Goal: Information Seeking & Learning: Check status

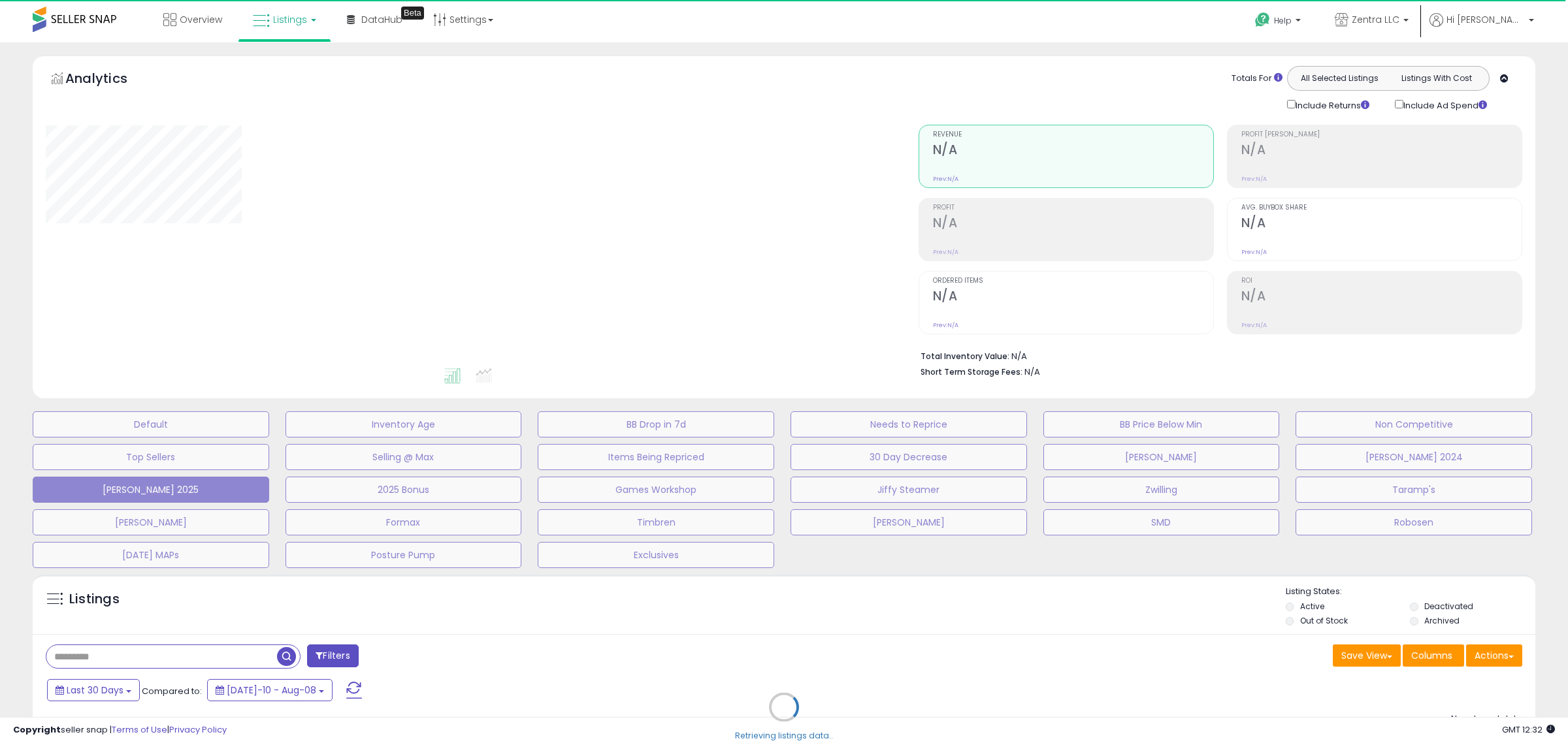
select select "**"
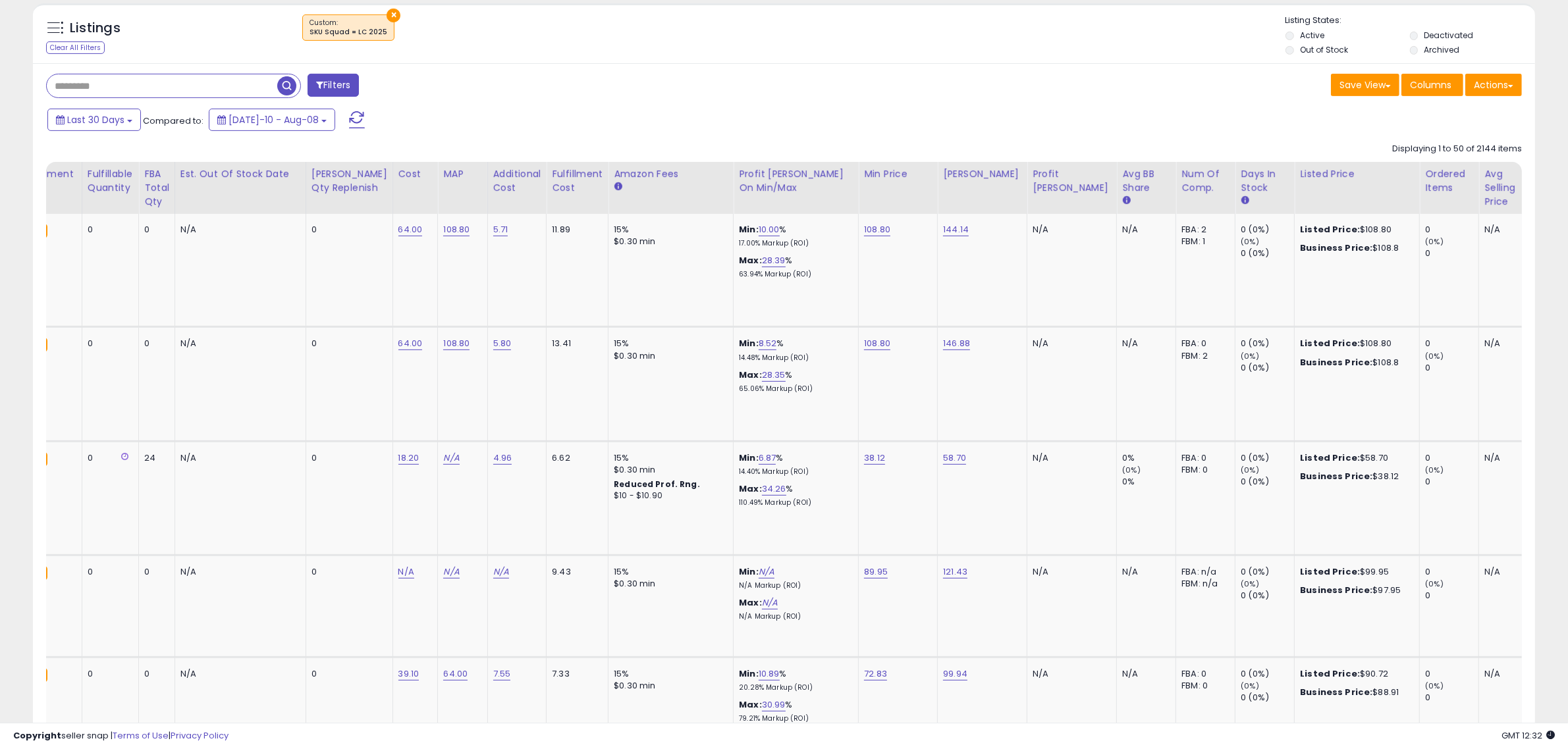
scroll to position [0, 885]
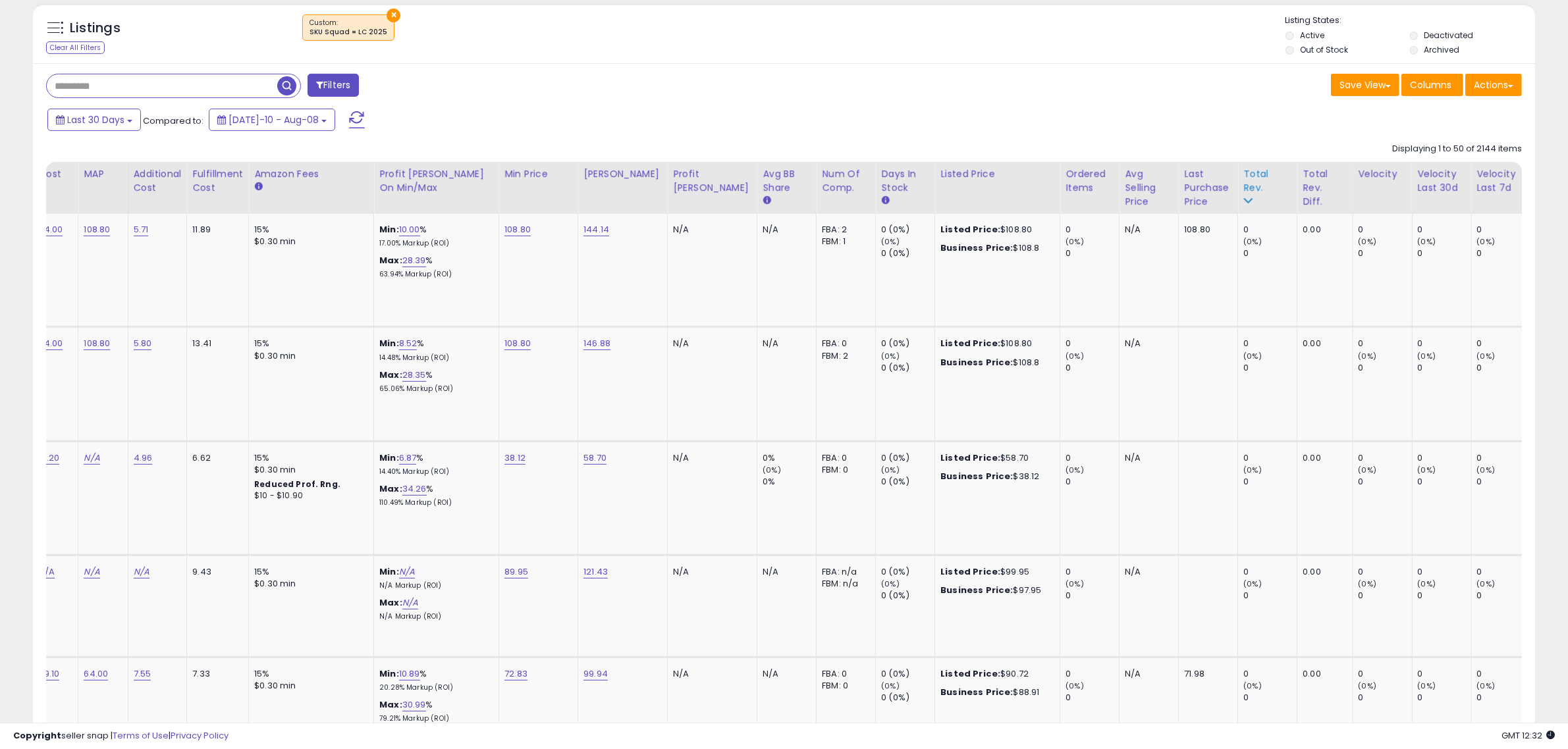
click at [1244, 182] on div "Total Rev." at bounding box center [1268, 181] width 49 height 28
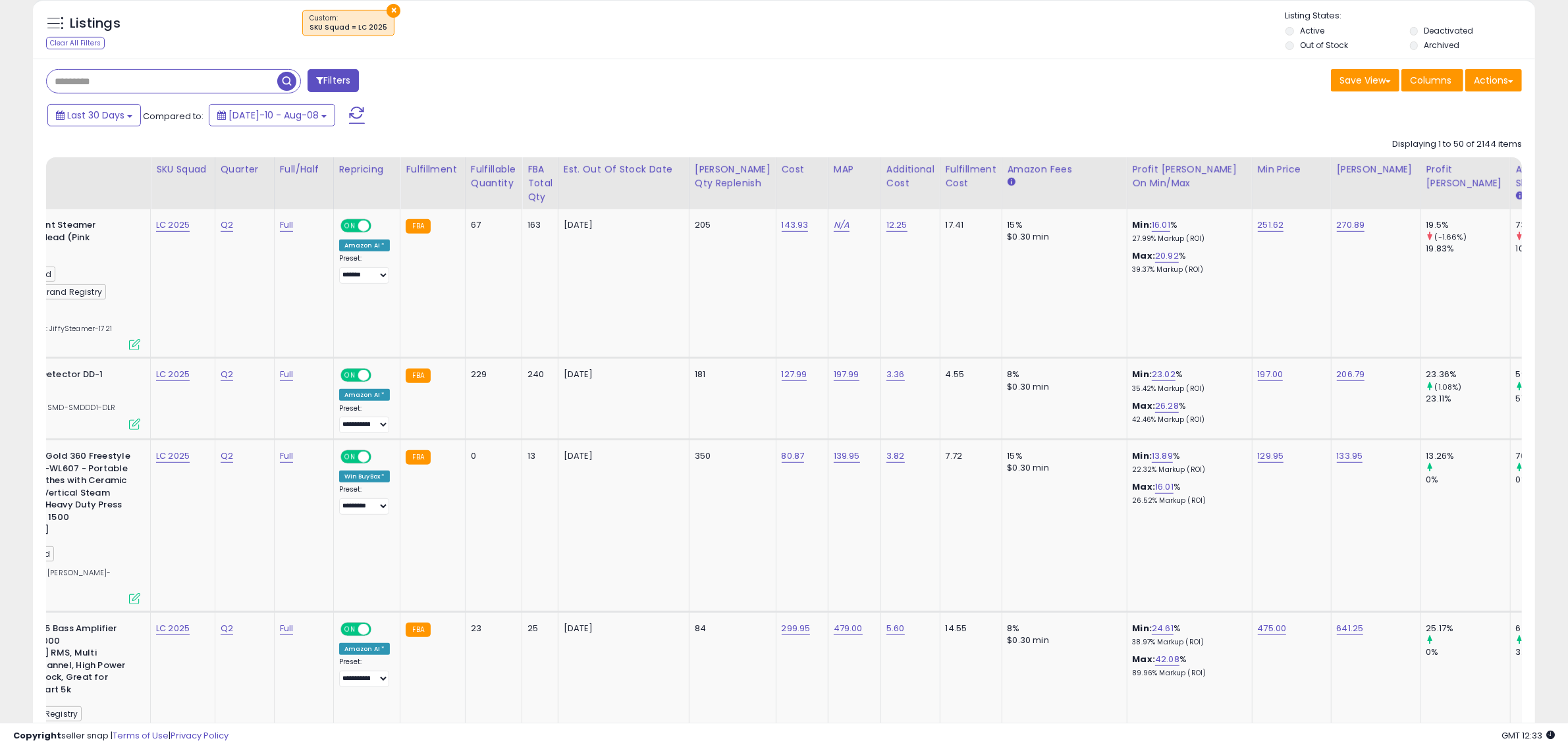
scroll to position [0, 0]
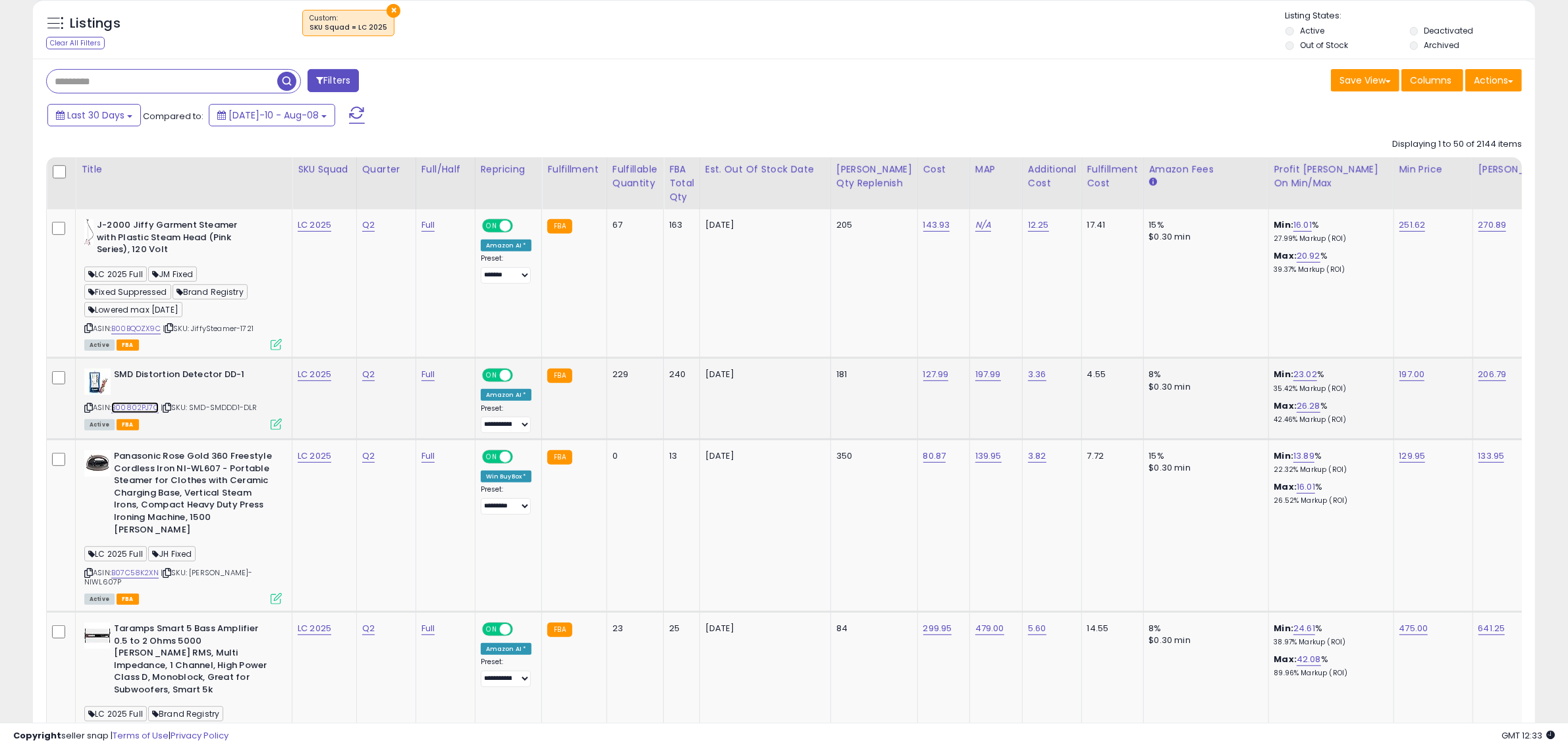
click at [139, 403] on link "B00802PJ7O" at bounding box center [135, 408] width 48 height 11
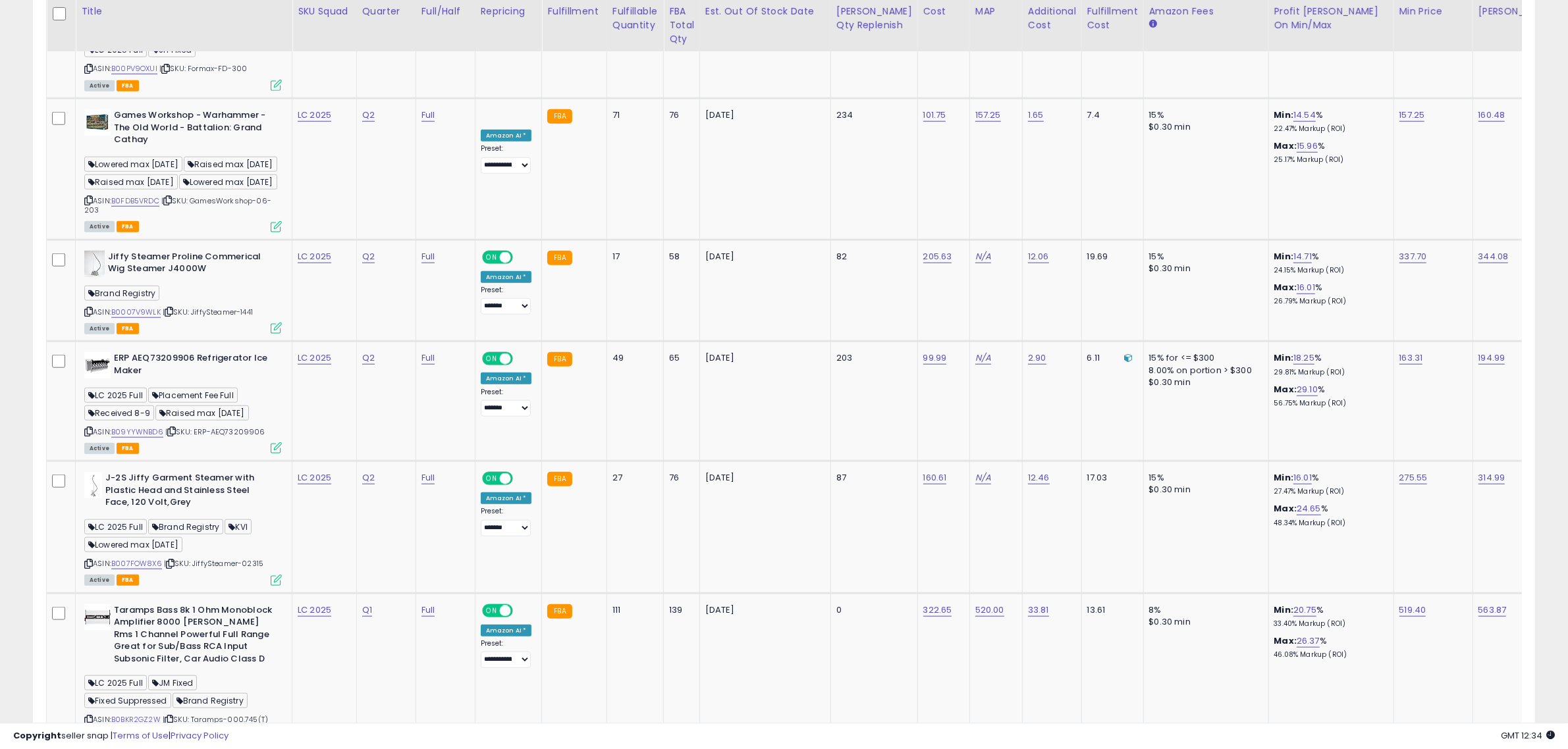
drag, startPoint x: 555, startPoint y: 701, endPoint x: 480, endPoint y: 727, distance: 79.4
click at [480, 727] on div "Copyright seller snap | Terms of Use | Privacy Policy GMT 12:34 Authorization r…" at bounding box center [784, 736] width 1568 height 26
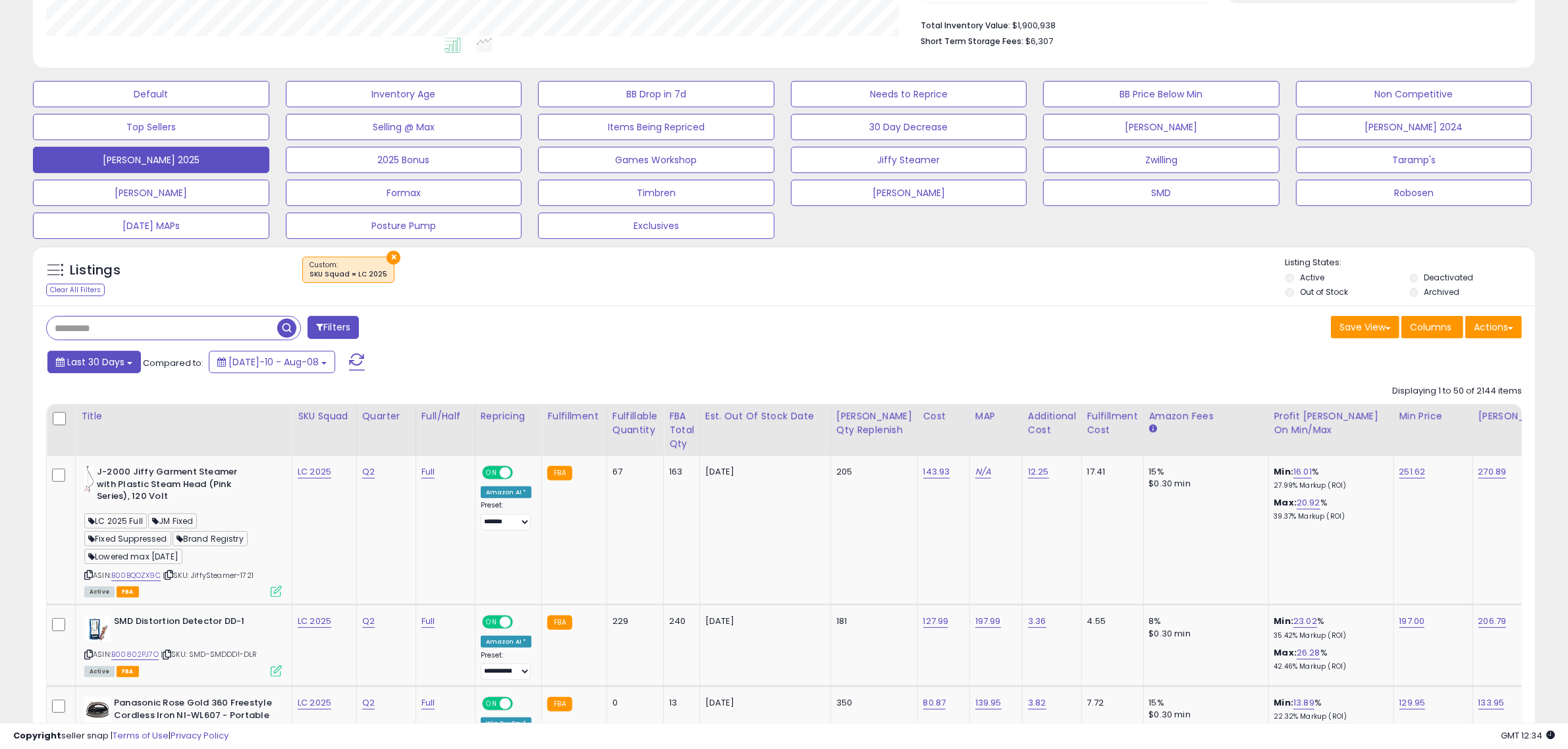
click at [127, 363] on b at bounding box center [129, 363] width 5 height 3
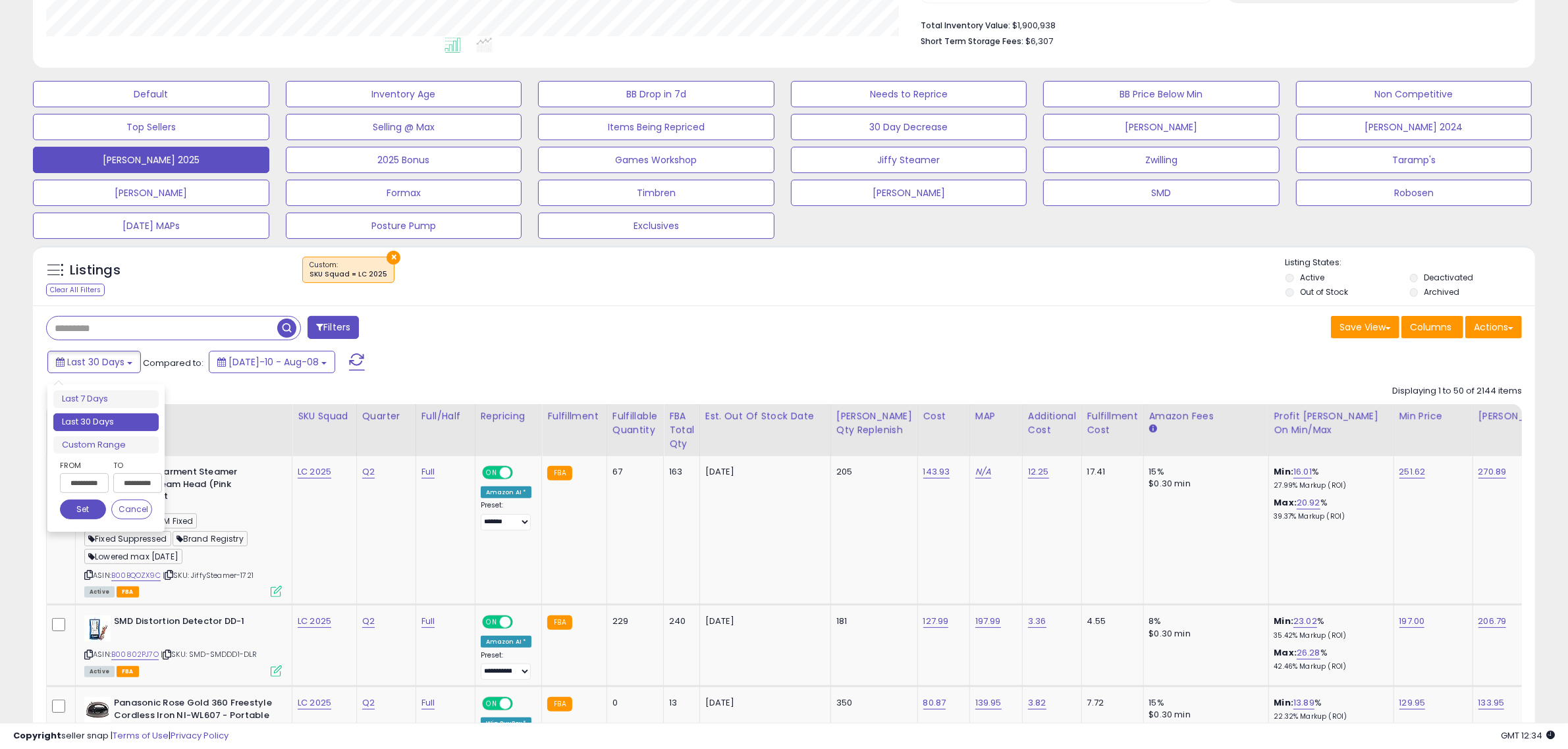
click at [86, 489] on input "**********" at bounding box center [84, 483] width 49 height 20
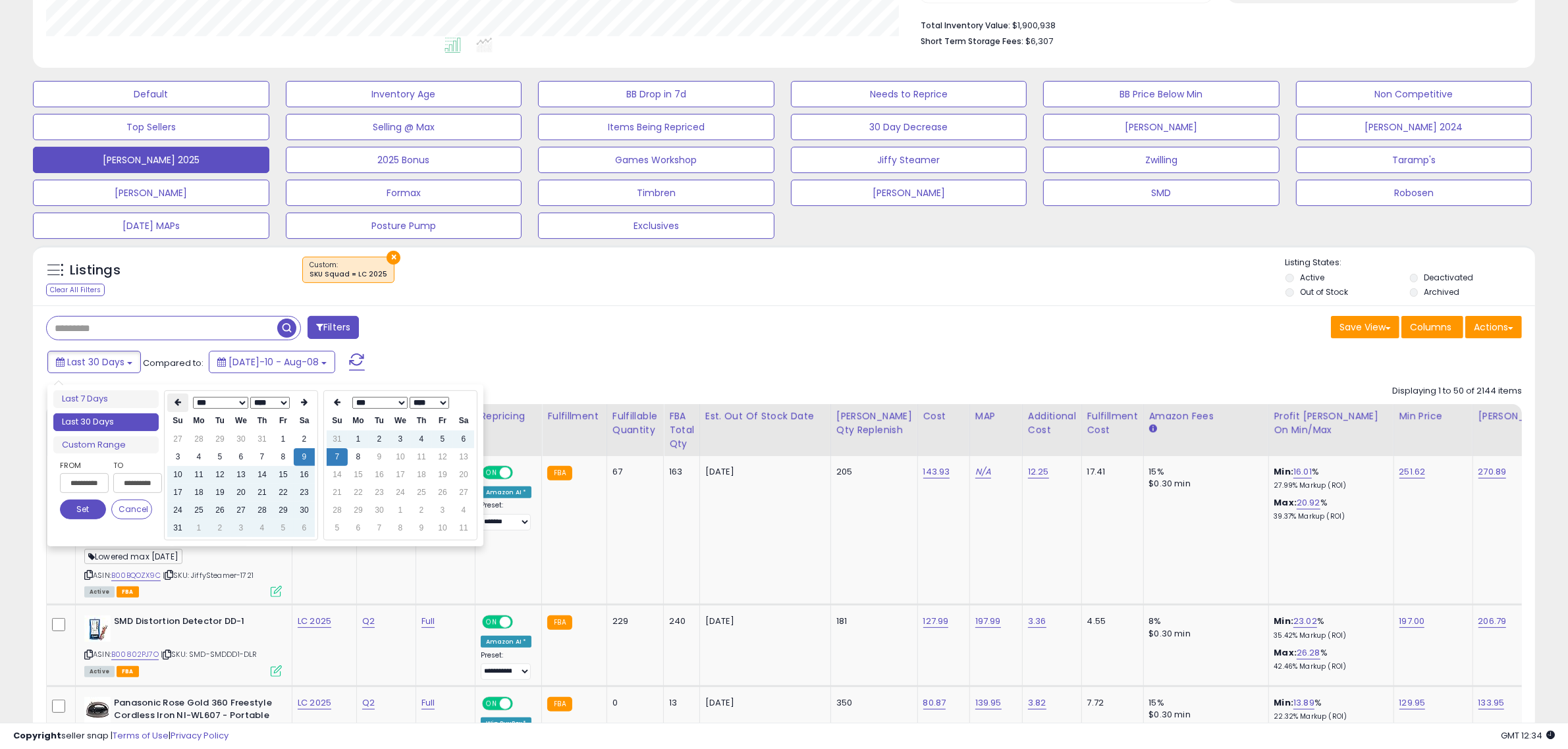
click at [176, 403] on icon at bounding box center [177, 402] width 6 height 8
click at [219, 439] on td "1" at bounding box center [219, 439] width 21 height 18
type input "**********"
click at [357, 462] on td "8" at bounding box center [358, 457] width 21 height 18
type input "**********"
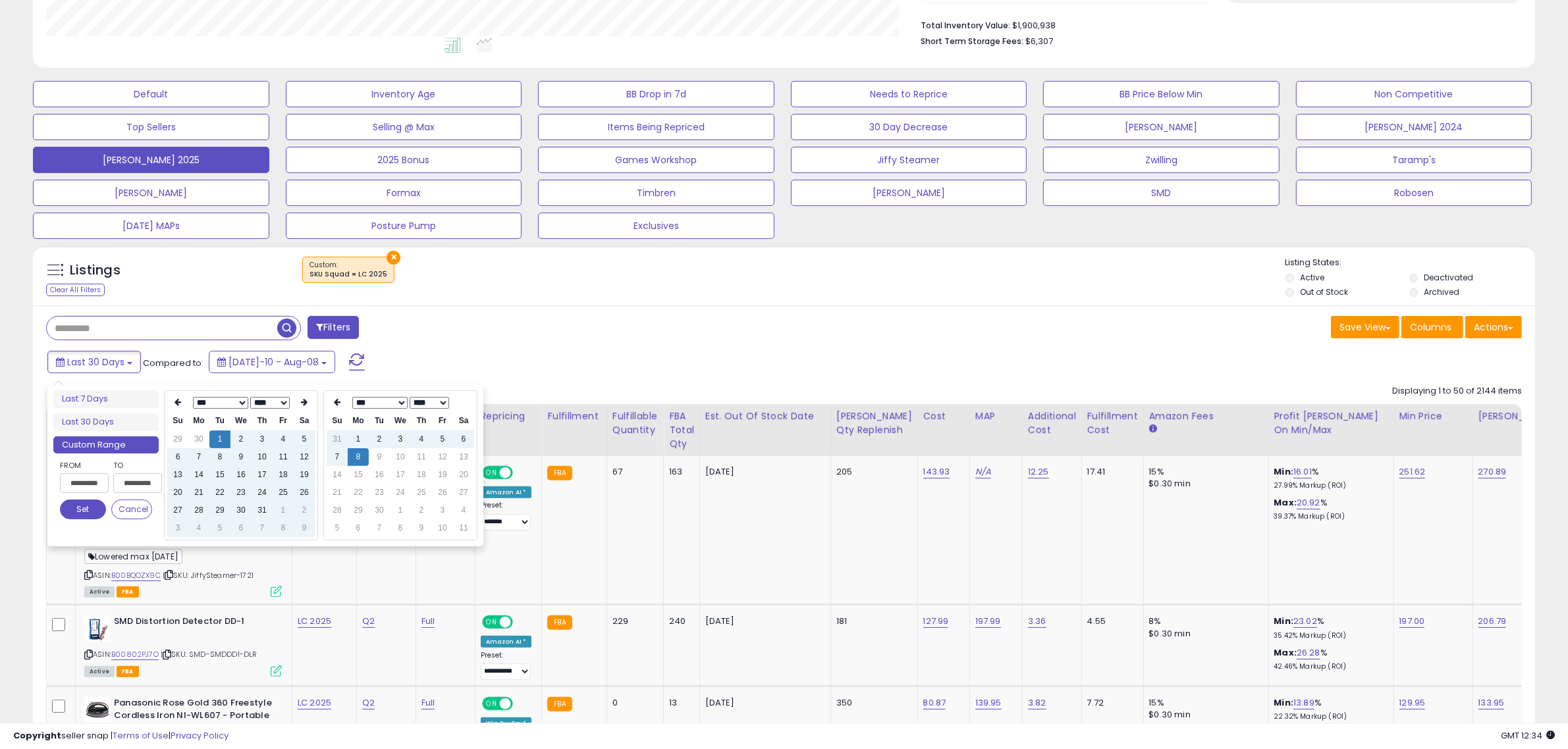
click at [574, 334] on div "Filters" at bounding box center [410, 329] width 749 height 26
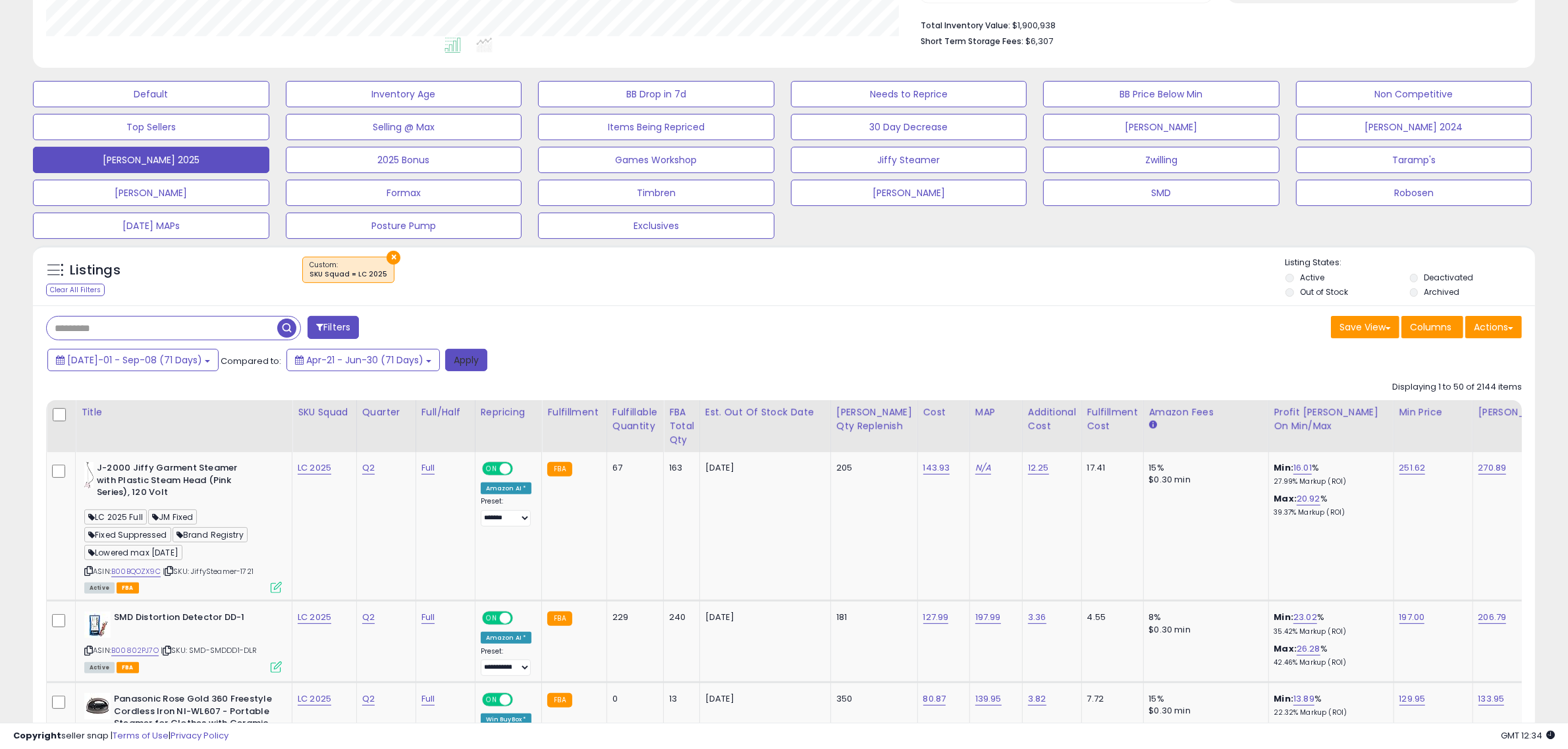
click at [452, 359] on button "Apply" at bounding box center [466, 360] width 42 height 22
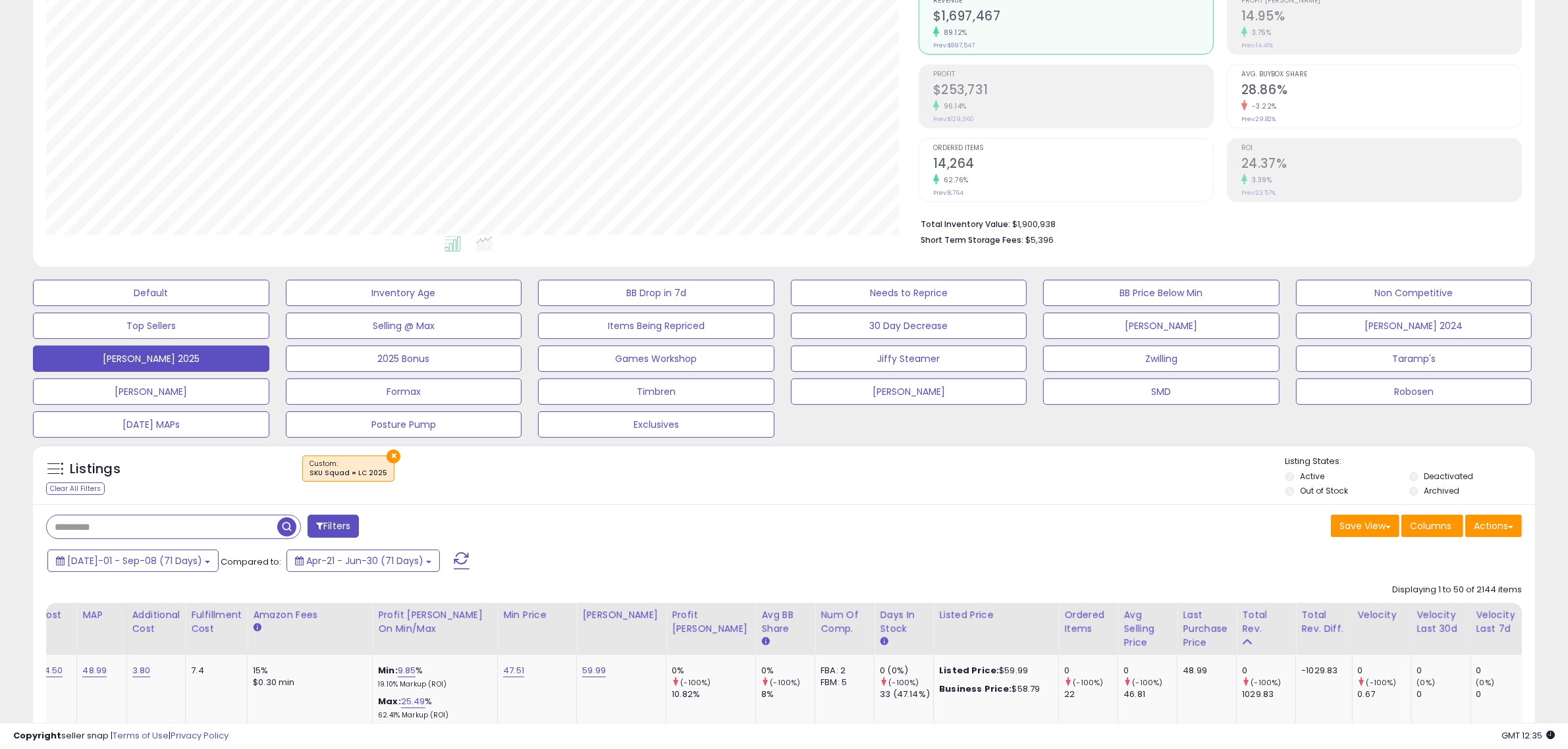
scroll to position [164, 0]
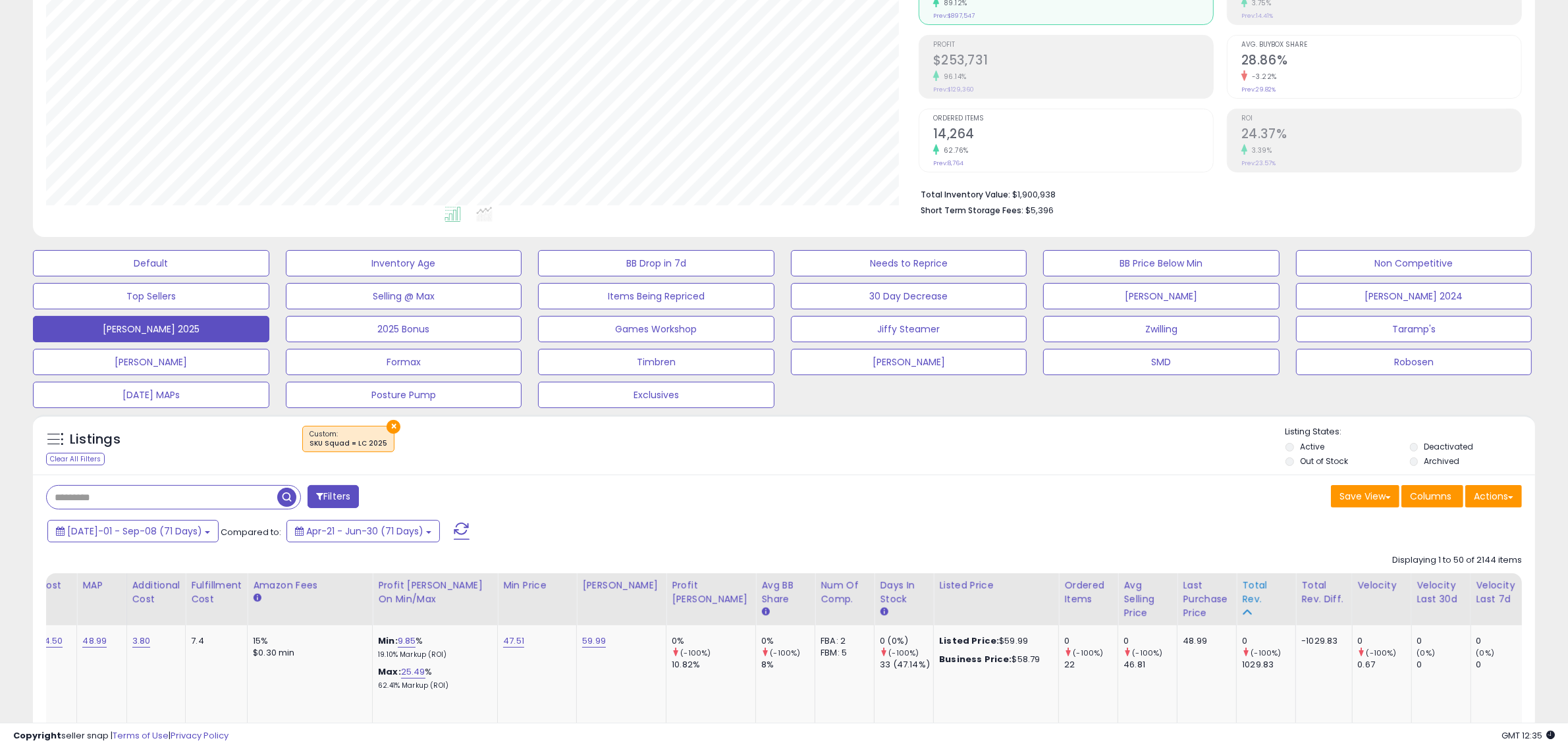
click at [1243, 593] on div "Total Rev." at bounding box center [1267, 592] width 49 height 28
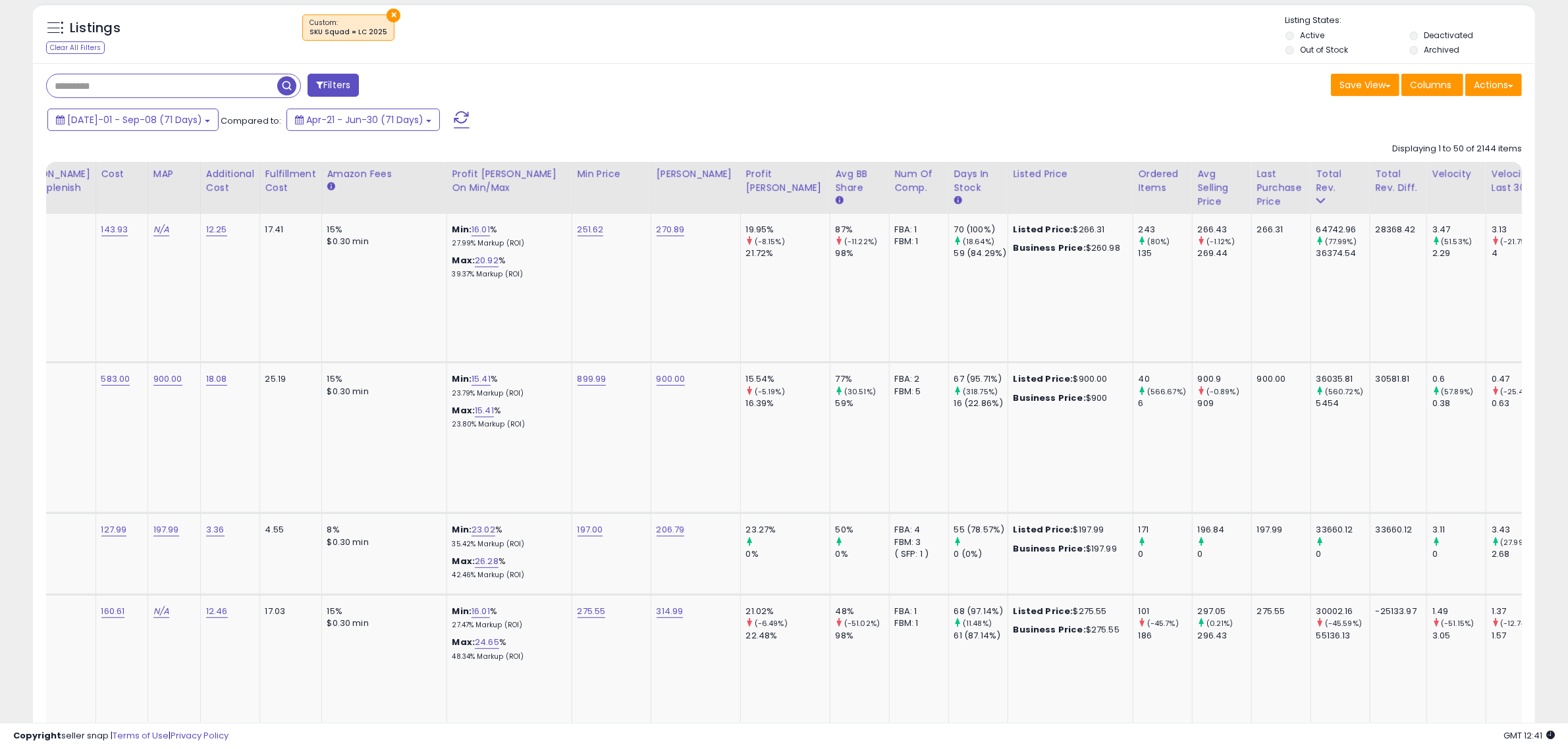
scroll to position [0, 662]
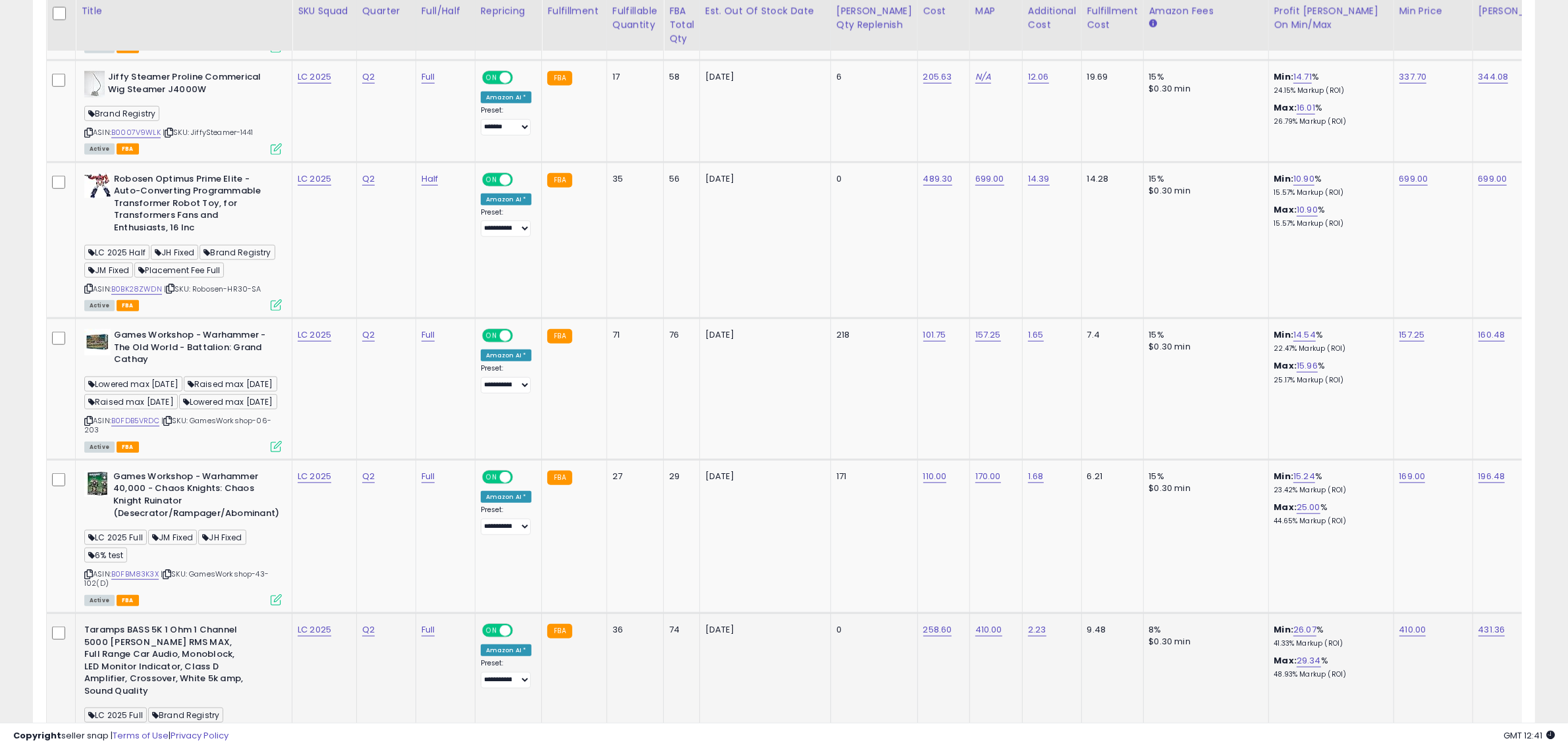
drag, startPoint x: 352, startPoint y: 724, endPoint x: 290, endPoint y: 679, distance: 76.6
click at [290, 679] on td "Taramps BASS 5K 1 Ohm 1 Channel 5000 [PERSON_NAME] RMS MAX, Full Range Car Audi…" at bounding box center [183, 698] width 217 height 169
